Goal: Task Accomplishment & Management: Complete application form

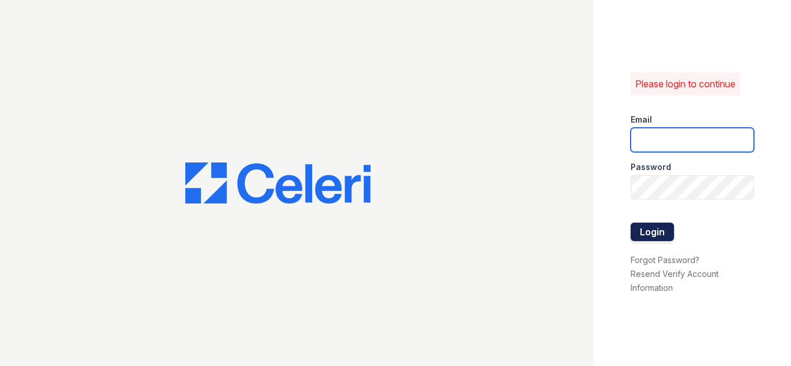
type input "[EMAIL_ADDRESS][DOMAIN_NAME]"
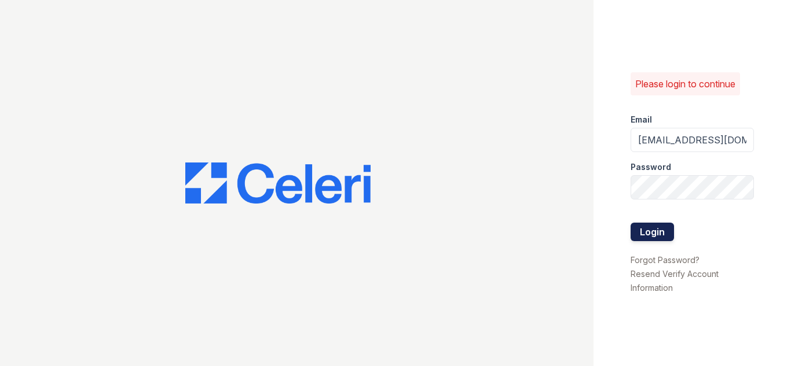
click at [661, 230] on button "Login" at bounding box center [651, 232] width 43 height 19
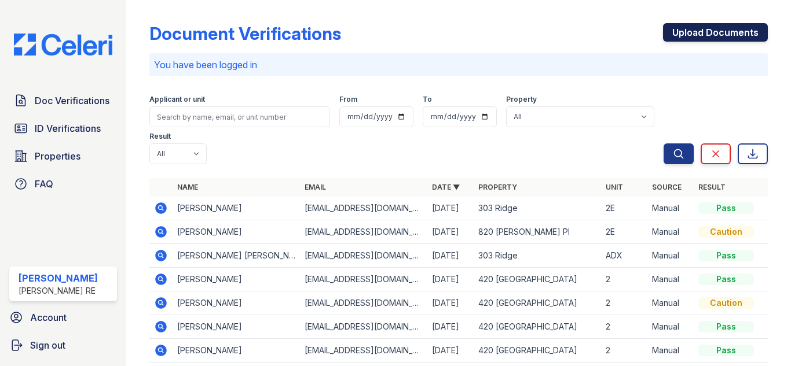
click at [698, 36] on link "Upload Documents" at bounding box center [715, 32] width 105 height 19
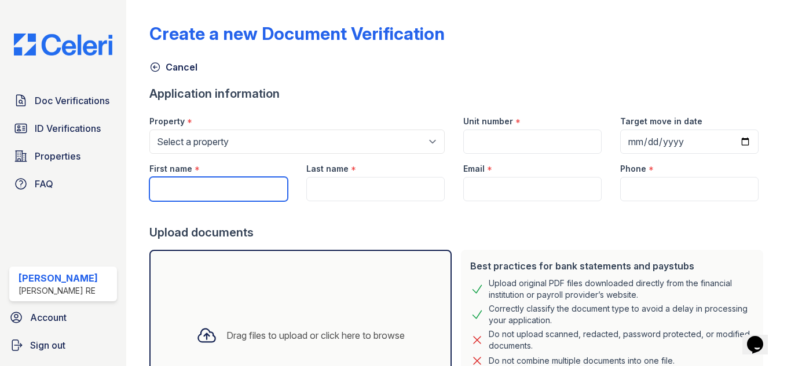
click at [174, 189] on input "First name" at bounding box center [218, 189] width 138 height 24
paste input "[PERSON_NAME]"
click at [203, 189] on input "[PERSON_NAME]" at bounding box center [218, 189] width 138 height 24
click at [204, 189] on input "[PERSON_NAME]" at bounding box center [218, 189] width 138 height 24
type input "[PERSON_NAME]"
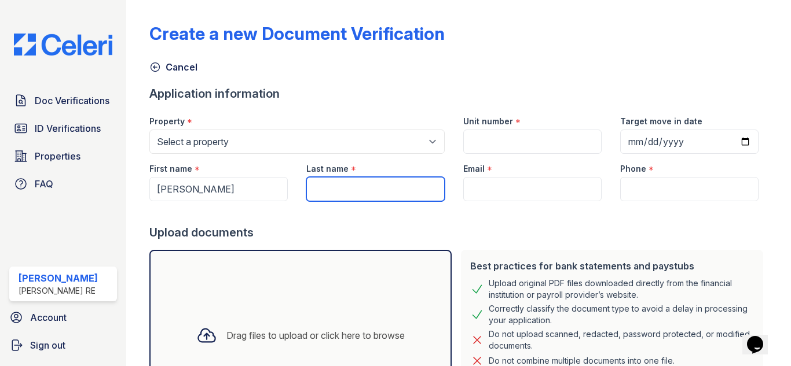
click at [372, 190] on input "Last name" at bounding box center [375, 189] width 138 height 24
paste input "[PERSON_NAME]"
type input "[PERSON_NAME]"
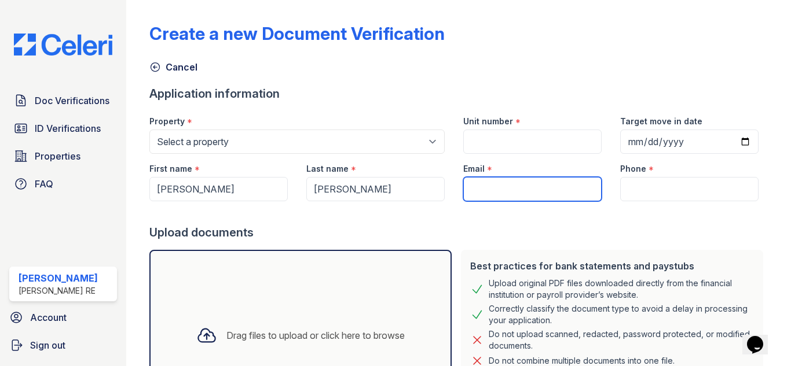
click at [486, 187] on input "Email" at bounding box center [532, 189] width 138 height 24
paste input "[EMAIL_ADDRESS][DOMAIN_NAME]"
type input "[EMAIL_ADDRESS][DOMAIN_NAME]"
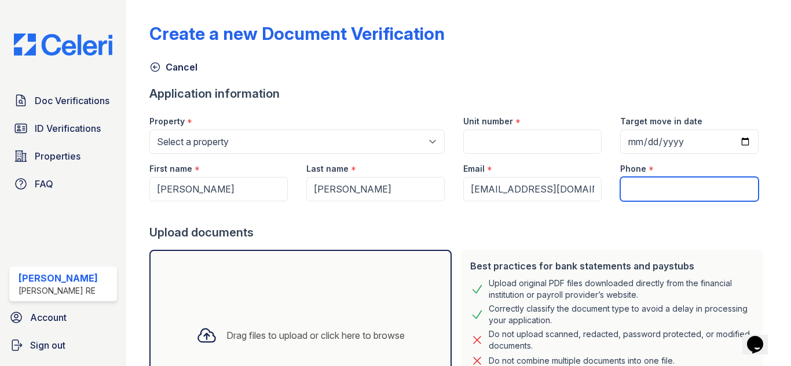
click at [627, 193] on input "Phone" at bounding box center [689, 189] width 138 height 24
paste input "7735678471"
type input "7735678471"
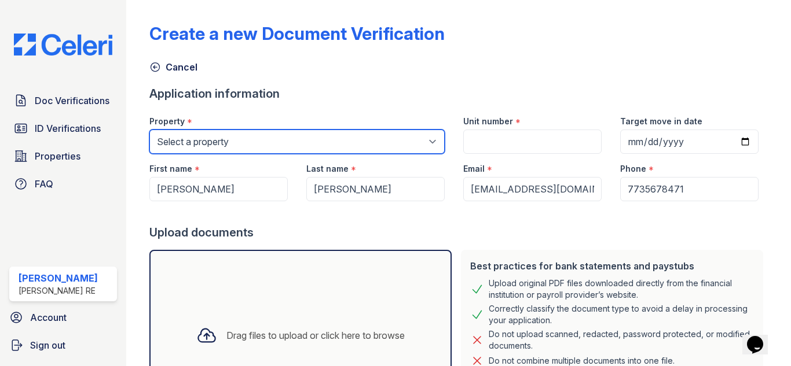
click at [221, 134] on select "Select a property [GEOGRAPHIC_DATA][STREET_ADDRESS][PERSON_NAME] [STREET_ADDRES…" at bounding box center [296, 142] width 295 height 24
click at [378, 141] on select "Select a property [GEOGRAPHIC_DATA][STREET_ADDRESS][PERSON_NAME] [STREET_ADDRES…" at bounding box center [296, 142] width 295 height 24
click at [289, 146] on select "Select a property [GEOGRAPHIC_DATA][STREET_ADDRESS][PERSON_NAME] [STREET_ADDRES…" at bounding box center [296, 142] width 295 height 24
click at [231, 144] on select "Select a property [GEOGRAPHIC_DATA][STREET_ADDRESS][PERSON_NAME] [STREET_ADDRES…" at bounding box center [296, 142] width 295 height 24
select select "3100"
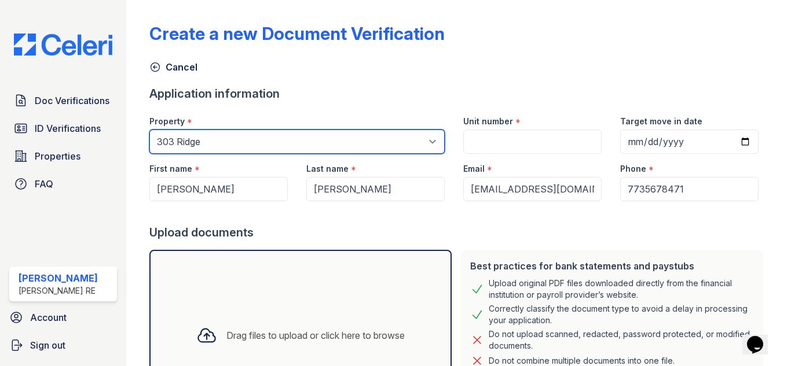
click at [149, 130] on select "Select a property [GEOGRAPHIC_DATA][STREET_ADDRESS][PERSON_NAME] [STREET_ADDRES…" at bounding box center [296, 142] width 295 height 24
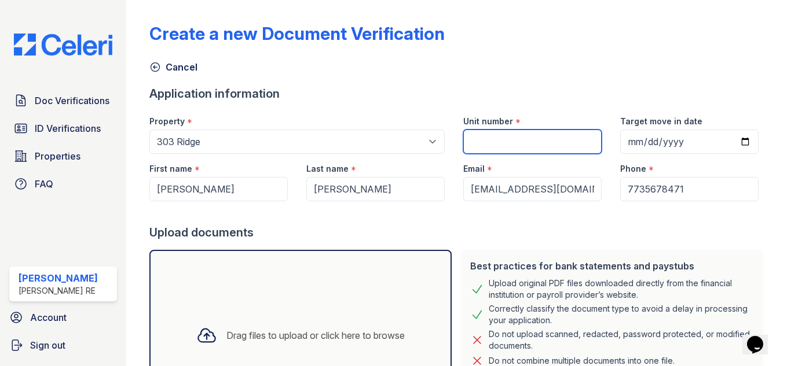
click at [477, 140] on input "Unit number" at bounding box center [532, 142] width 138 height 24
paste input "828-2E [PERSON_NAME]"
drag, startPoint x: 499, startPoint y: 141, endPoint x: 573, endPoint y: 140, distance: 74.1
click at [573, 140] on input "828-2E [PERSON_NAME]" at bounding box center [532, 142] width 138 height 24
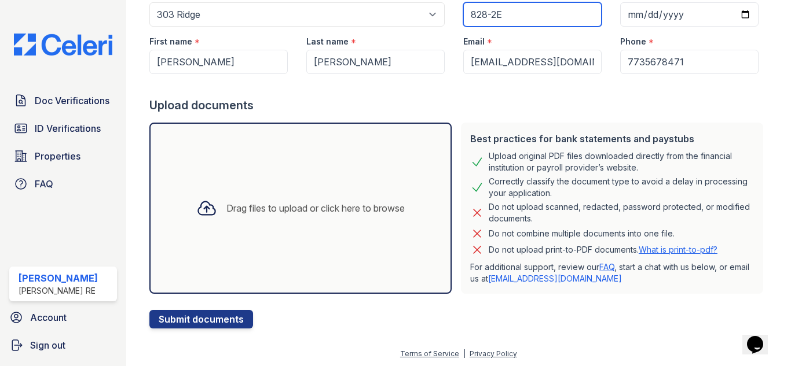
scroll to position [129, 0]
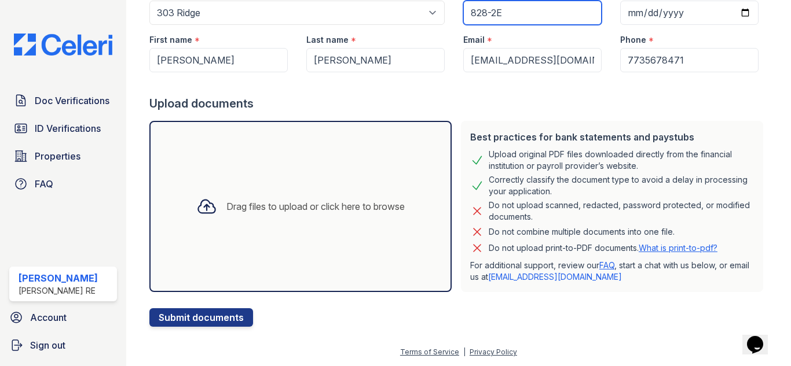
type input "828-2E"
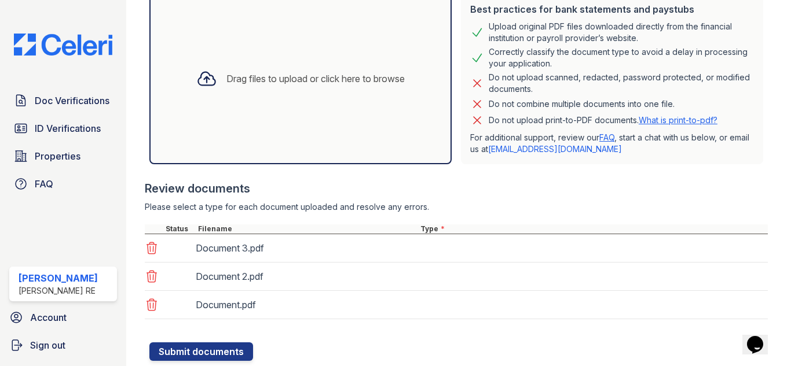
scroll to position [291, 0]
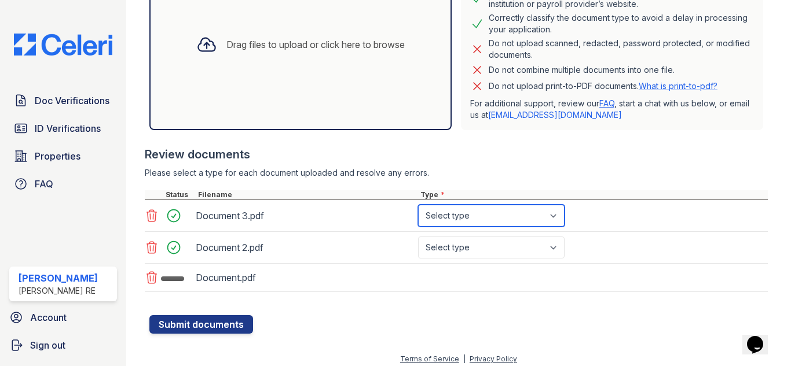
click at [480, 217] on select "Select type Paystub Bank Statement Offer Letter Tax Documents Benefit Award Let…" at bounding box center [491, 216] width 146 height 22
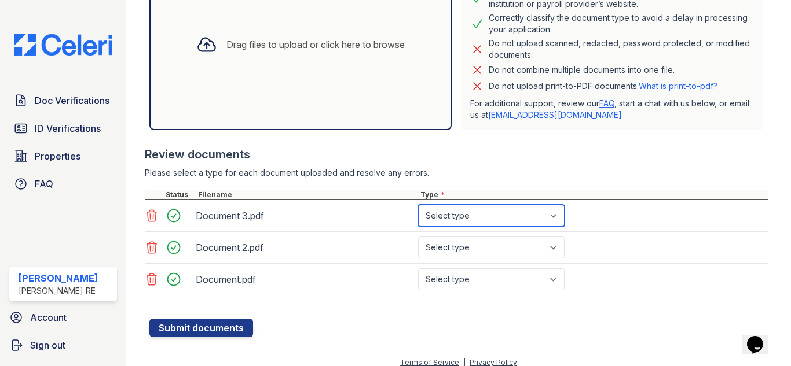
select select "bank_statement"
click at [418, 205] on select "Select type Paystub Bank Statement Offer Letter Tax Documents Benefit Award Let…" at bounding box center [491, 216] width 146 height 22
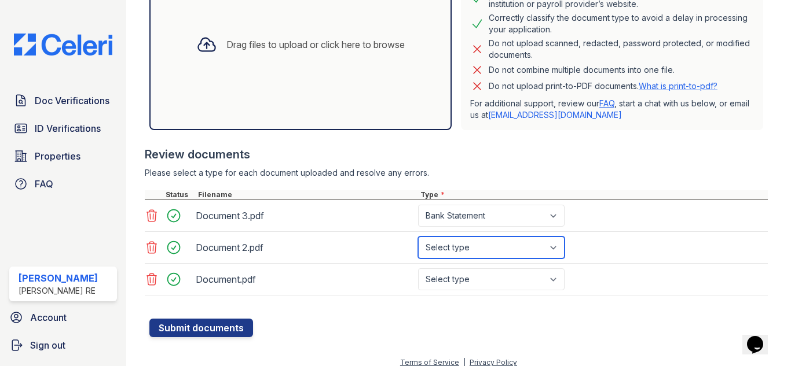
click at [453, 248] on select "Select type Paystub Bank Statement Offer Letter Tax Documents Benefit Award Let…" at bounding box center [491, 248] width 146 height 22
select select "bank_statement"
click at [418, 237] on select "Select type Paystub Bank Statement Offer Letter Tax Documents Benefit Award Let…" at bounding box center [491, 248] width 146 height 22
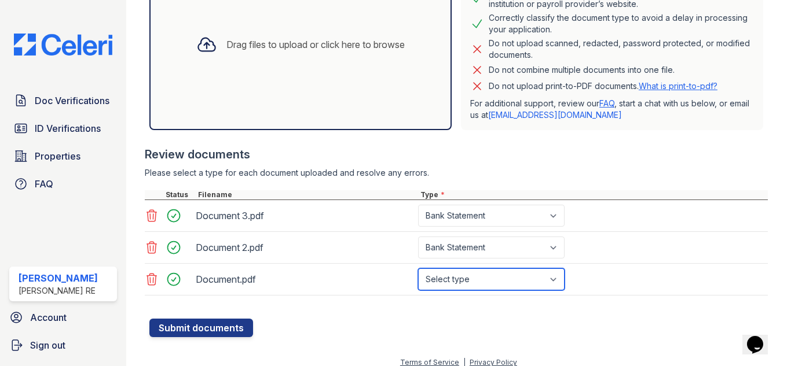
click at [468, 282] on select "Select type Paystub Bank Statement Offer Letter Tax Documents Benefit Award Let…" at bounding box center [491, 280] width 146 height 22
select select "bank_statement"
click at [418, 269] on select "Select type Paystub Bank Statement Offer Letter Tax Documents Benefit Award Let…" at bounding box center [491, 280] width 146 height 22
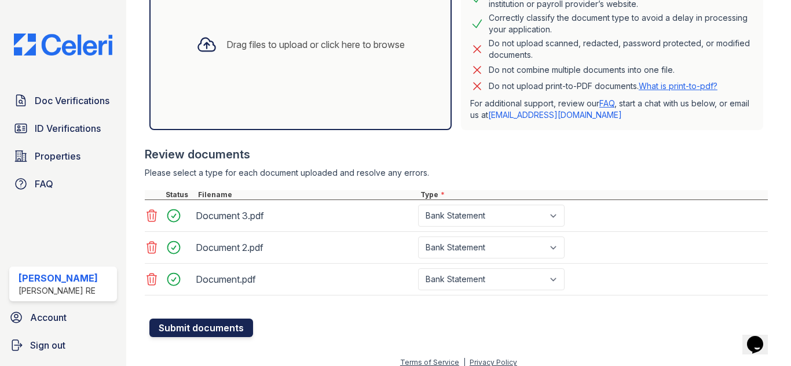
click at [191, 325] on button "Submit documents" at bounding box center [201, 328] width 104 height 19
